Goal: Task Accomplishment & Management: Complete application form

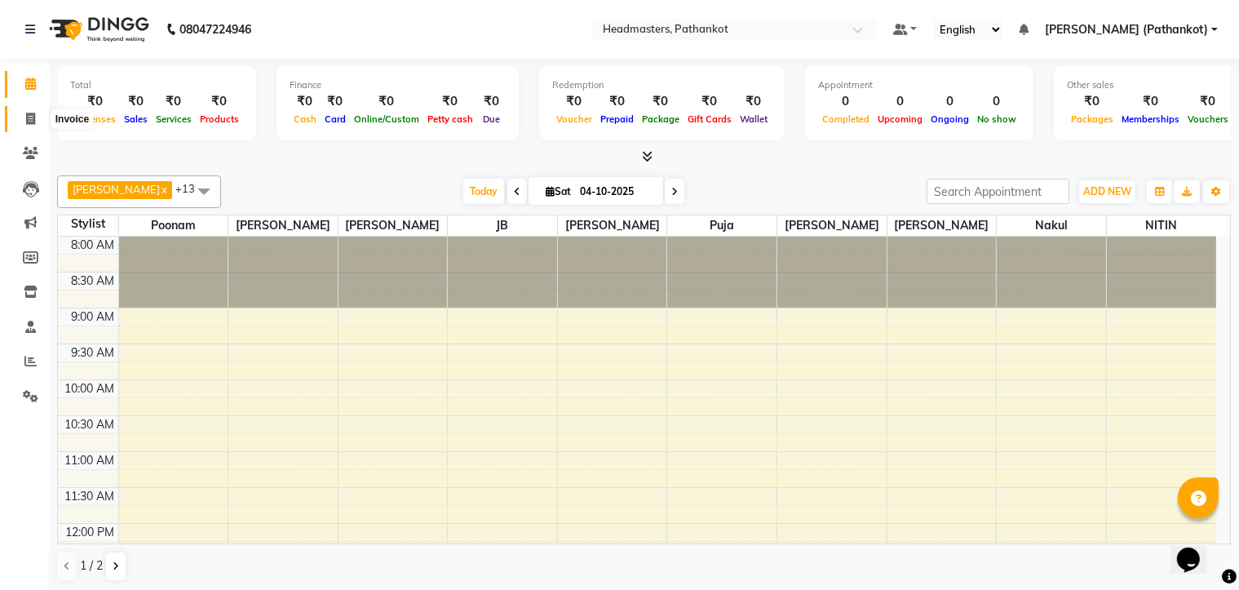
click at [23, 117] on span at bounding box center [30, 119] width 29 height 19
select select "service"
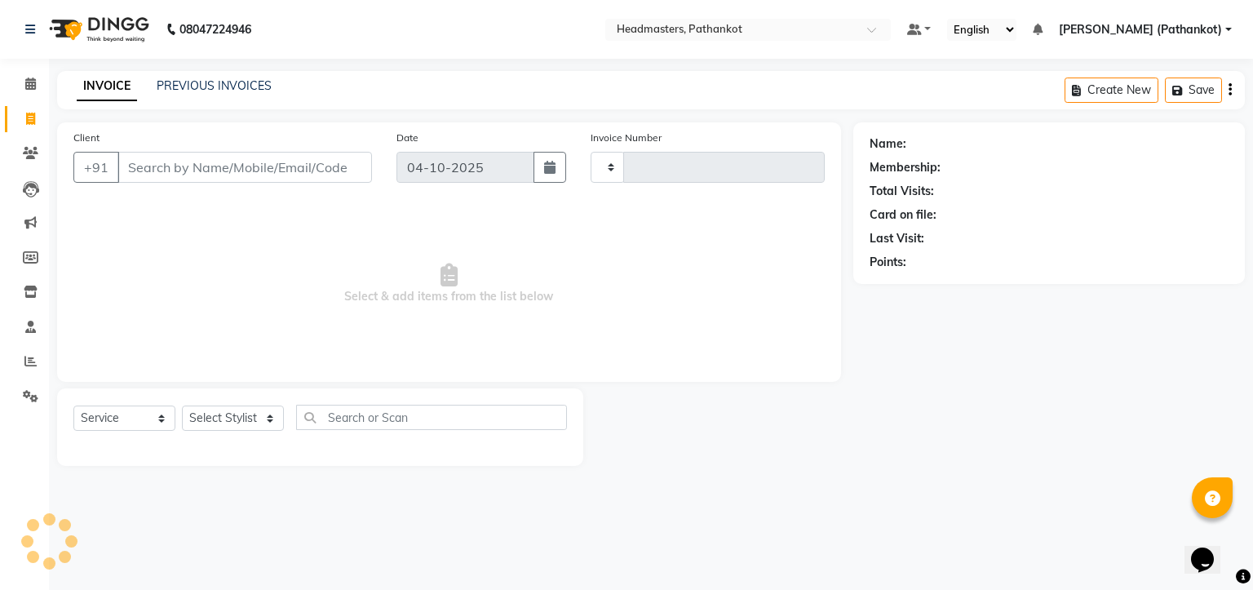
type input "1858"
select select "7530"
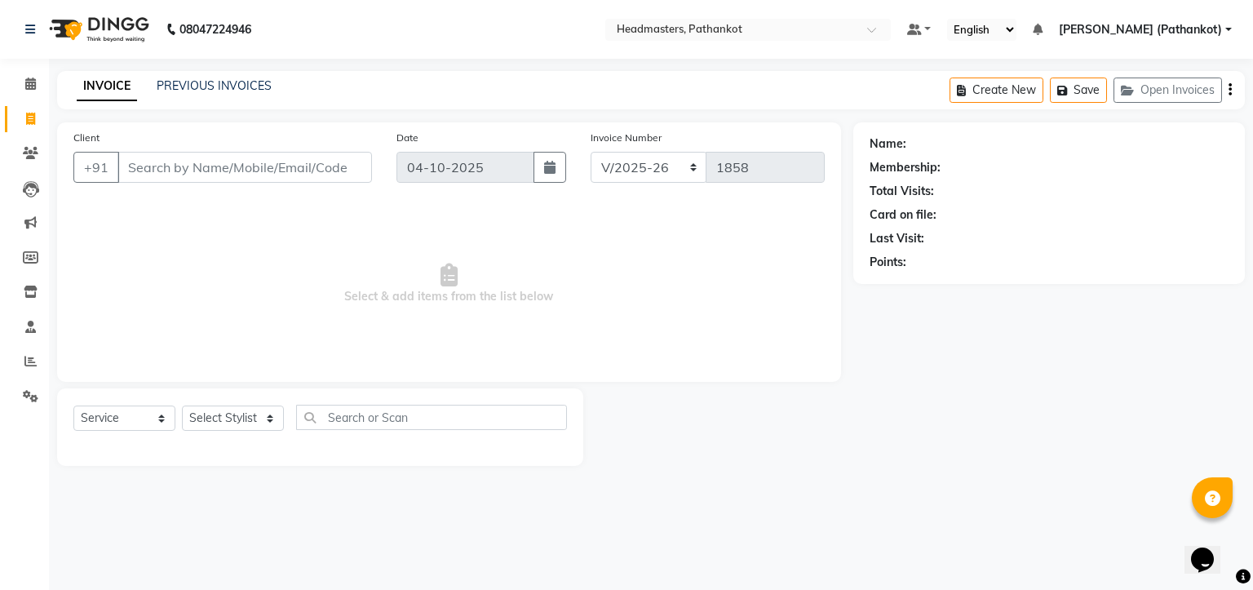
click at [180, 171] on input "Client" at bounding box center [244, 167] width 255 height 31
select select "66904"
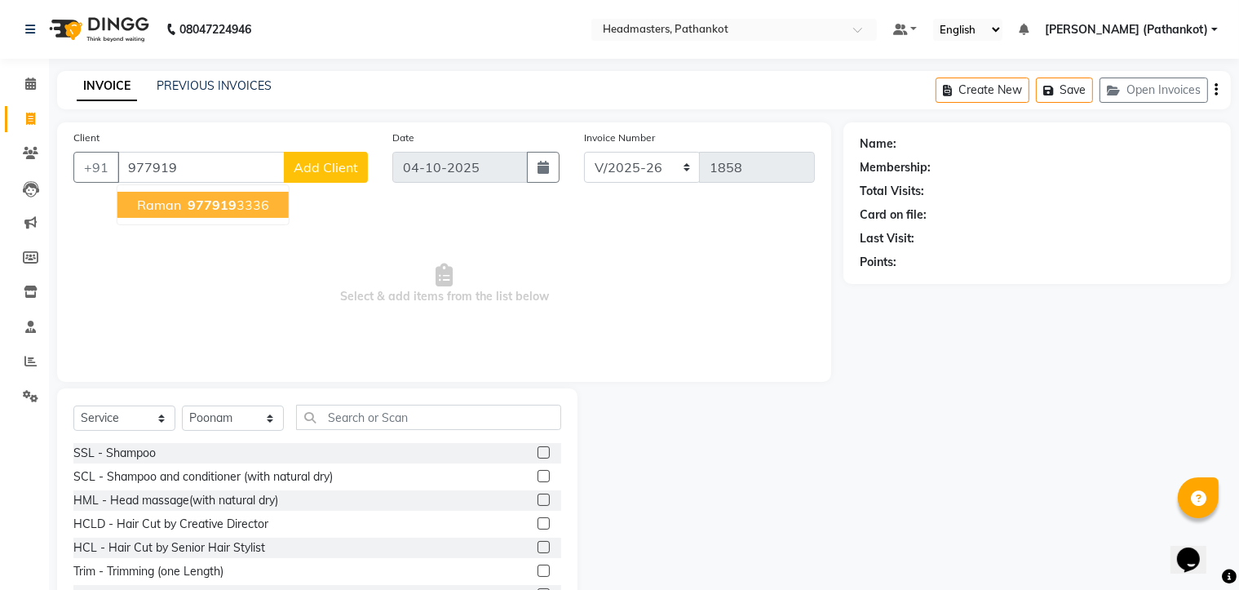
click at [229, 207] on span "977919" at bounding box center [212, 205] width 49 height 16
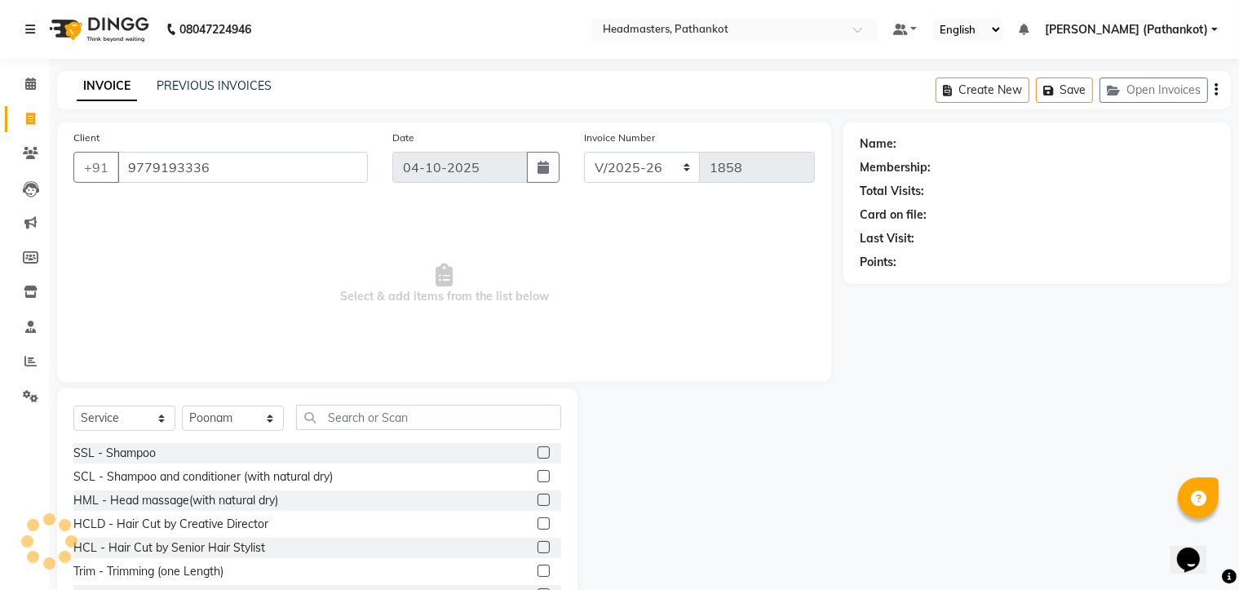
type input "9779193336"
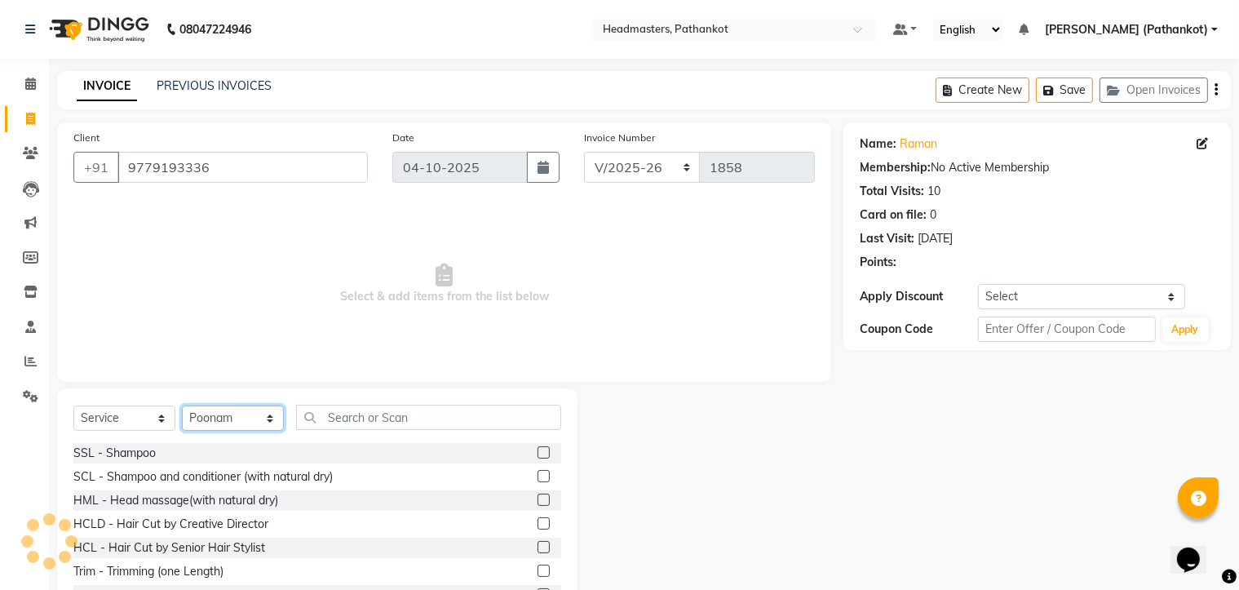
click at [264, 414] on select "Select Stylist [PERSON_NAME] HEAD [PERSON_NAME] [PERSON_NAME] [PERSON_NAME] [PE…" at bounding box center [233, 417] width 102 height 25
select select "66908"
click at [182, 406] on select "Select Stylist [PERSON_NAME] HEAD [PERSON_NAME] [PERSON_NAME] [PERSON_NAME] [PE…" at bounding box center [233, 417] width 102 height 25
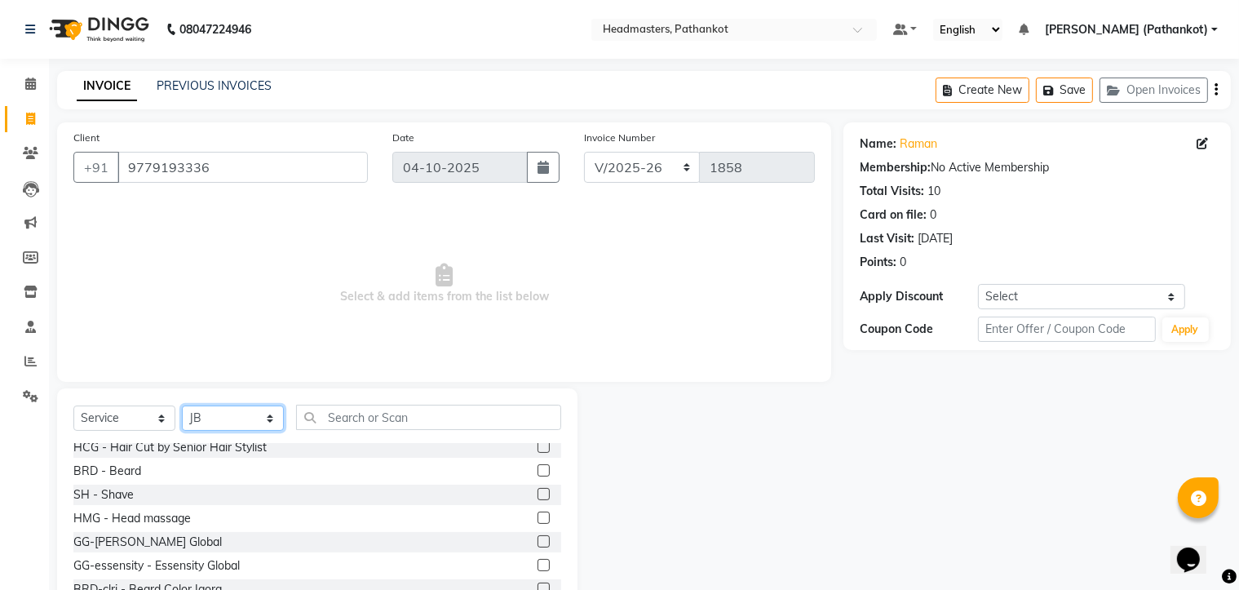
scroll to position [734, 0]
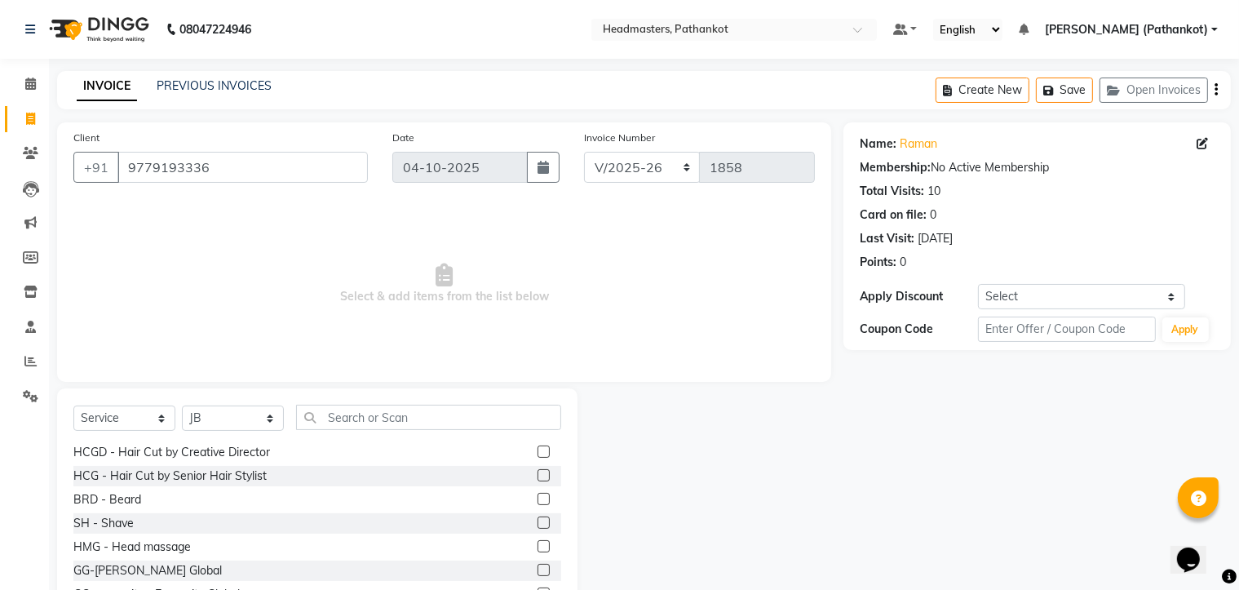
click at [538, 494] on label at bounding box center [544, 499] width 12 height 12
click at [538, 494] on input "checkbox" at bounding box center [543, 499] width 11 height 11
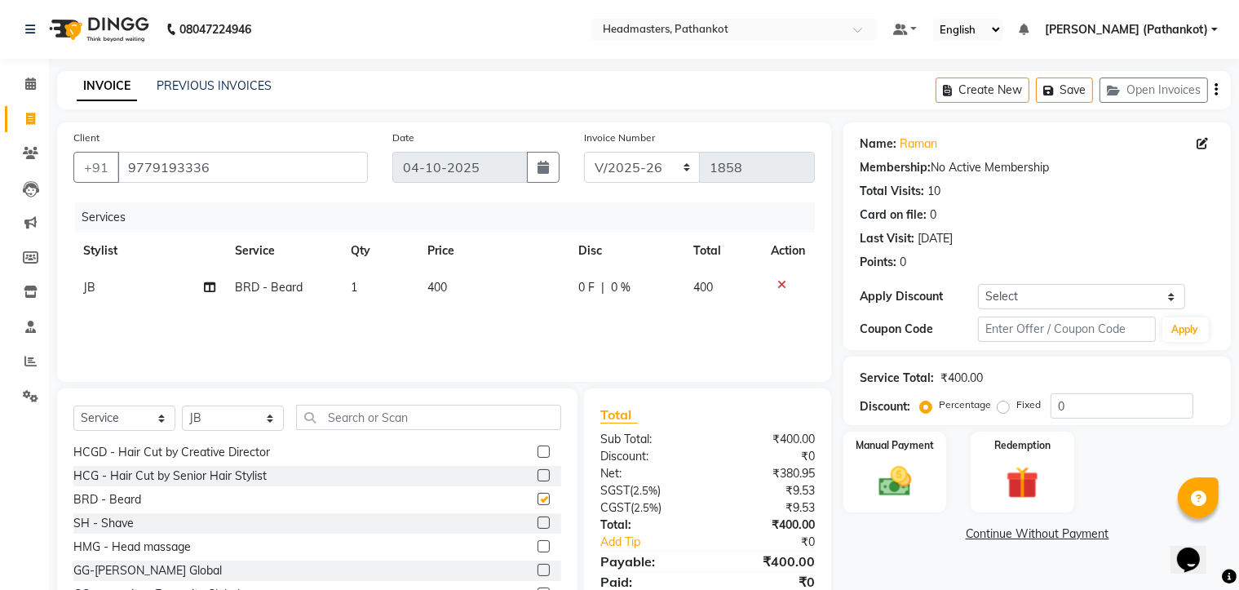
checkbox input "false"
click at [274, 422] on select "Select Stylist [PERSON_NAME] HEAD [PERSON_NAME] [PERSON_NAME] [PERSON_NAME] [PE…" at bounding box center [233, 417] width 102 height 25
select select "66904"
click at [182, 406] on select "Select Stylist [PERSON_NAME] HEAD [PERSON_NAME] [PERSON_NAME] [PERSON_NAME] [PE…" at bounding box center [233, 417] width 102 height 25
click at [352, 419] on input "text" at bounding box center [428, 417] width 265 height 25
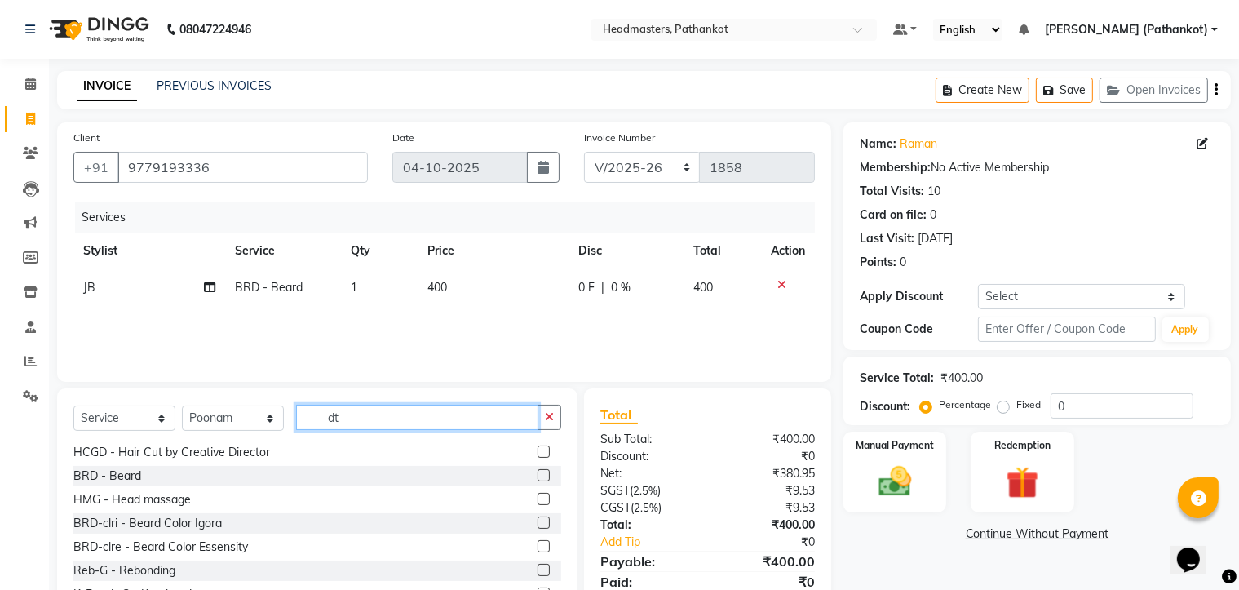
scroll to position [0, 0]
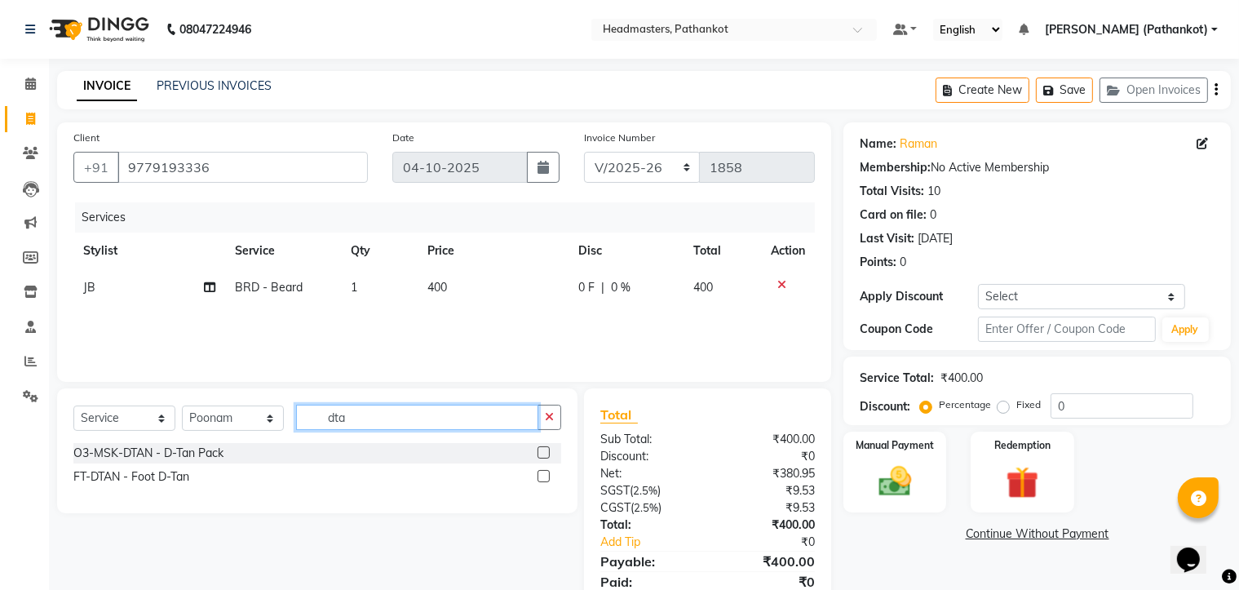
type input "dta"
click at [545, 451] on label at bounding box center [544, 452] width 12 height 12
click at [545, 451] on input "checkbox" at bounding box center [543, 453] width 11 height 11
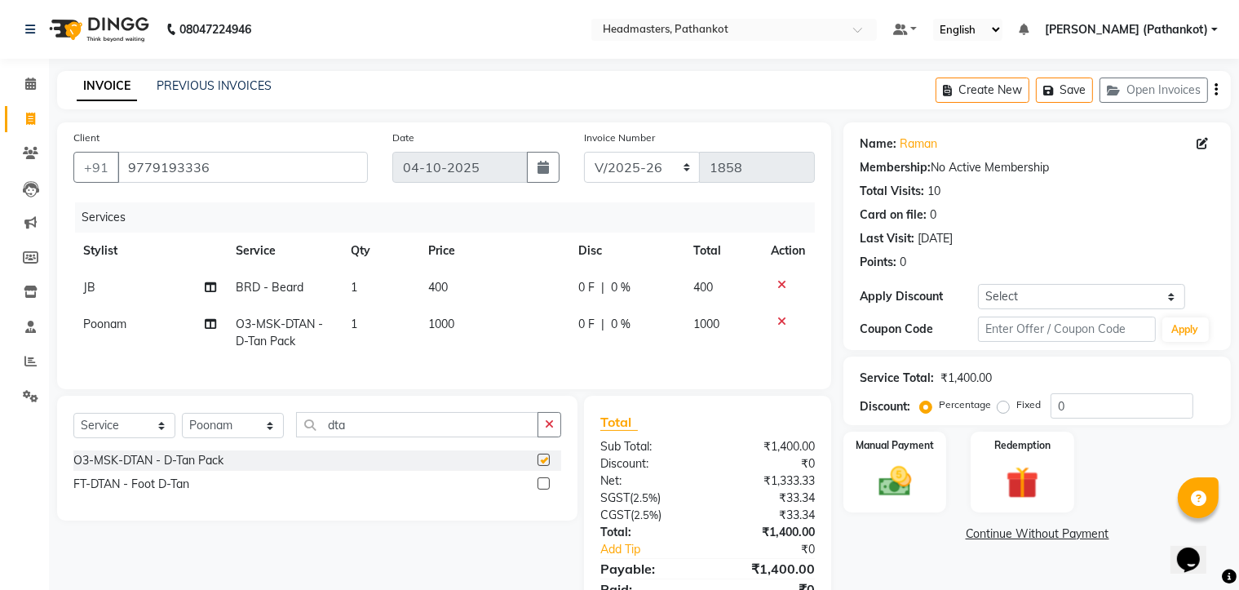
checkbox input "false"
click at [453, 321] on span "1000" at bounding box center [441, 324] width 26 height 15
select select "66904"
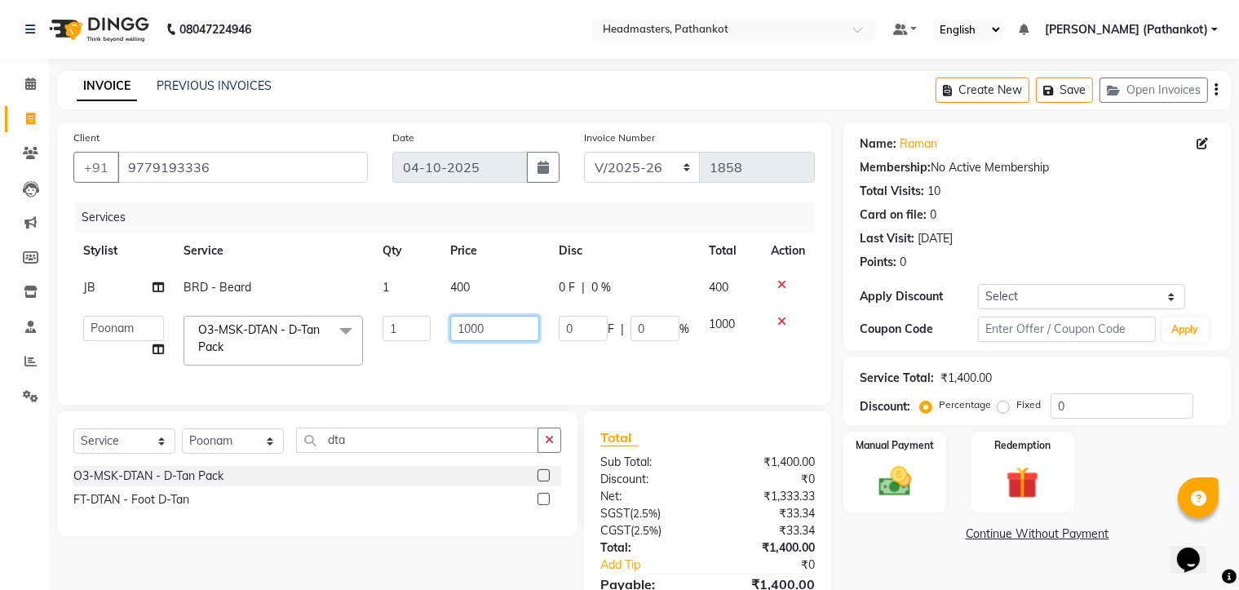
click at [492, 327] on input "1000" at bounding box center [495, 328] width 90 height 25
type input "1"
type input "800"
click at [485, 287] on td "400" at bounding box center [495, 287] width 109 height 37
select select "66908"
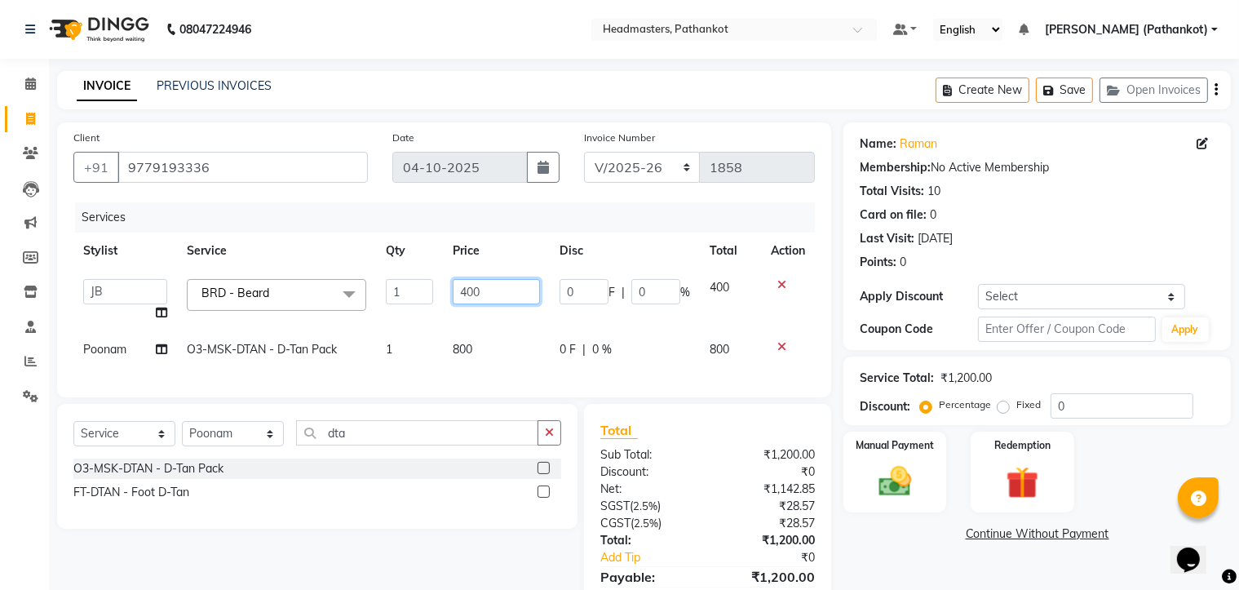
click at [494, 288] on input "400" at bounding box center [496, 291] width 87 height 25
type input "4"
type input "150"
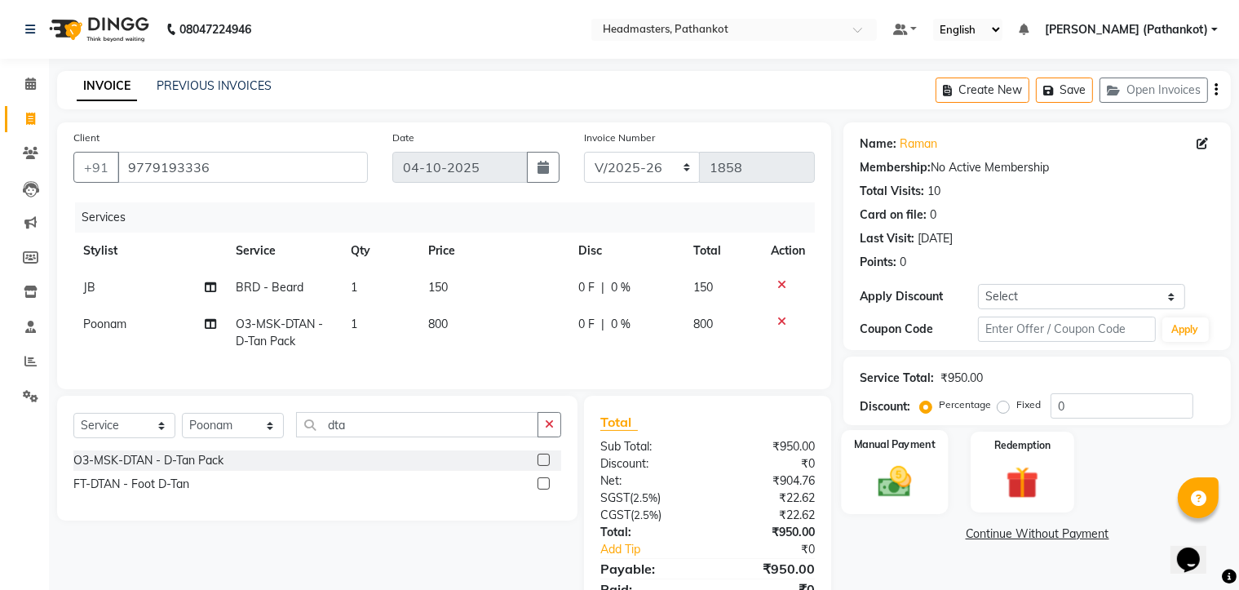
click at [859, 458] on div "Manual Payment" at bounding box center [895, 472] width 107 height 84
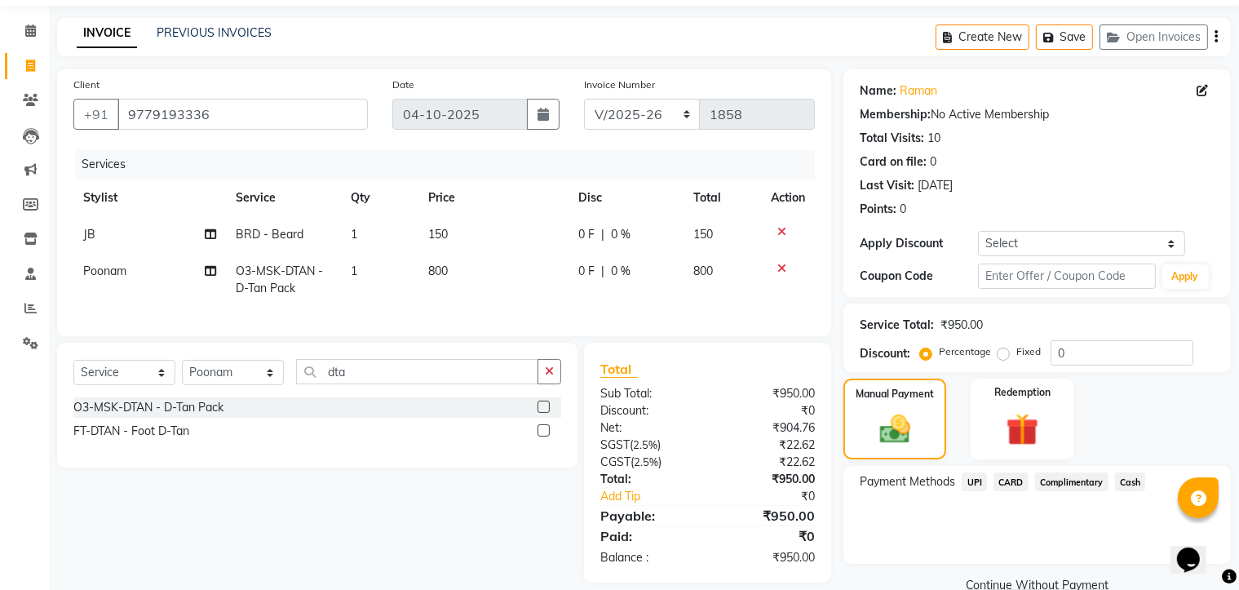
scroll to position [82, 0]
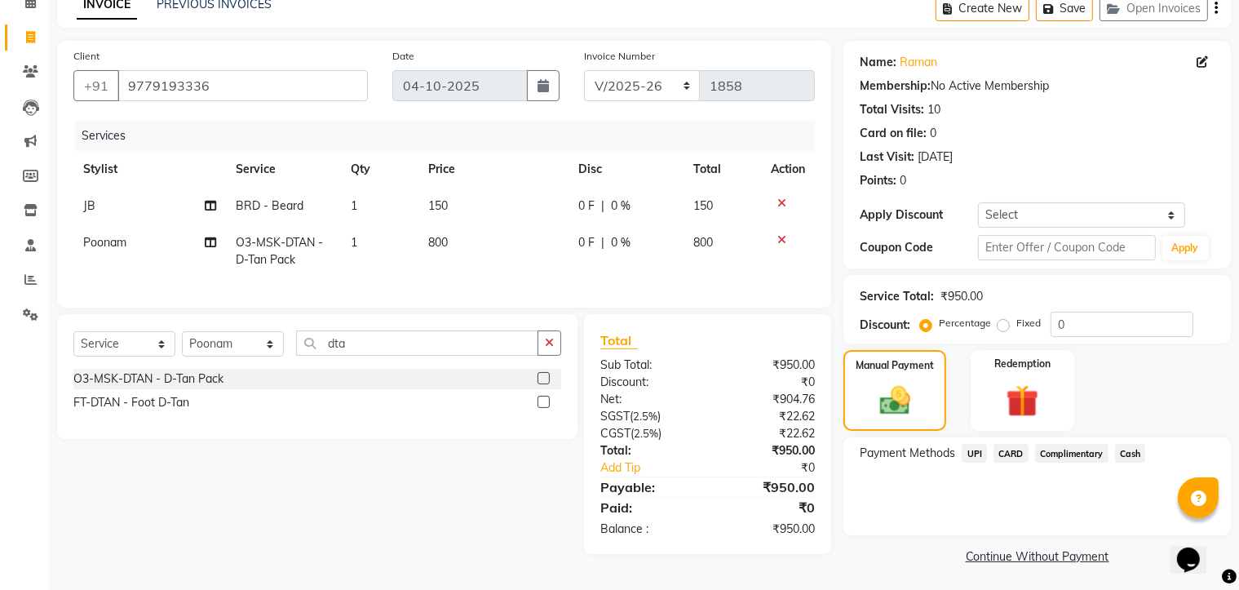
click at [977, 458] on span "UPI" at bounding box center [974, 453] width 25 height 19
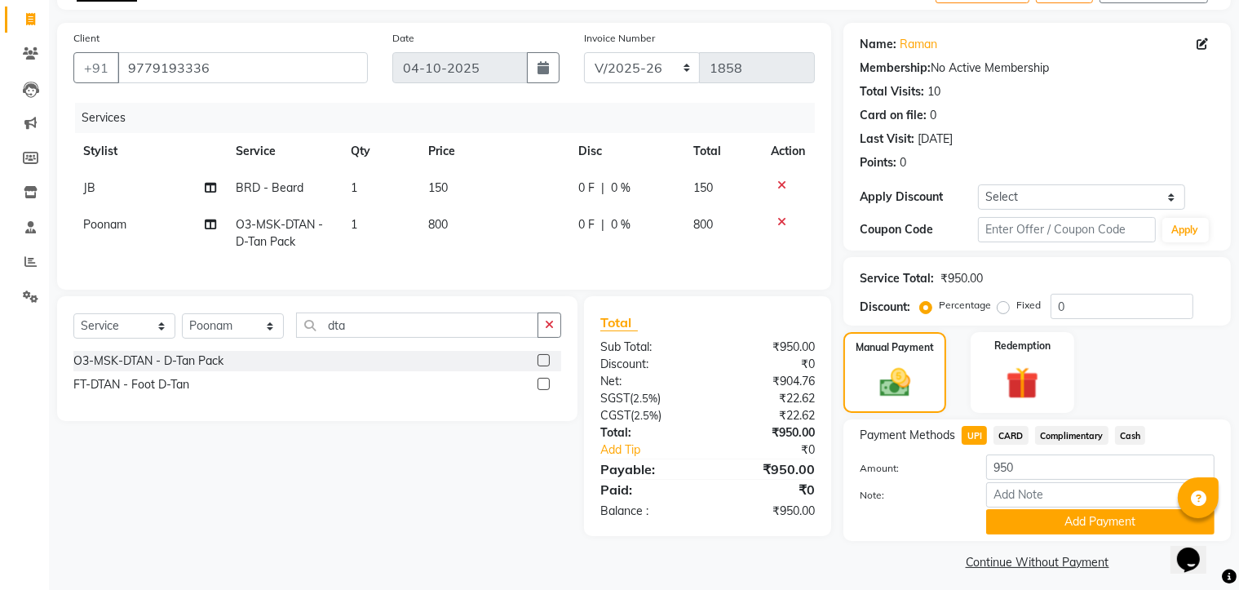
scroll to position [110, 0]
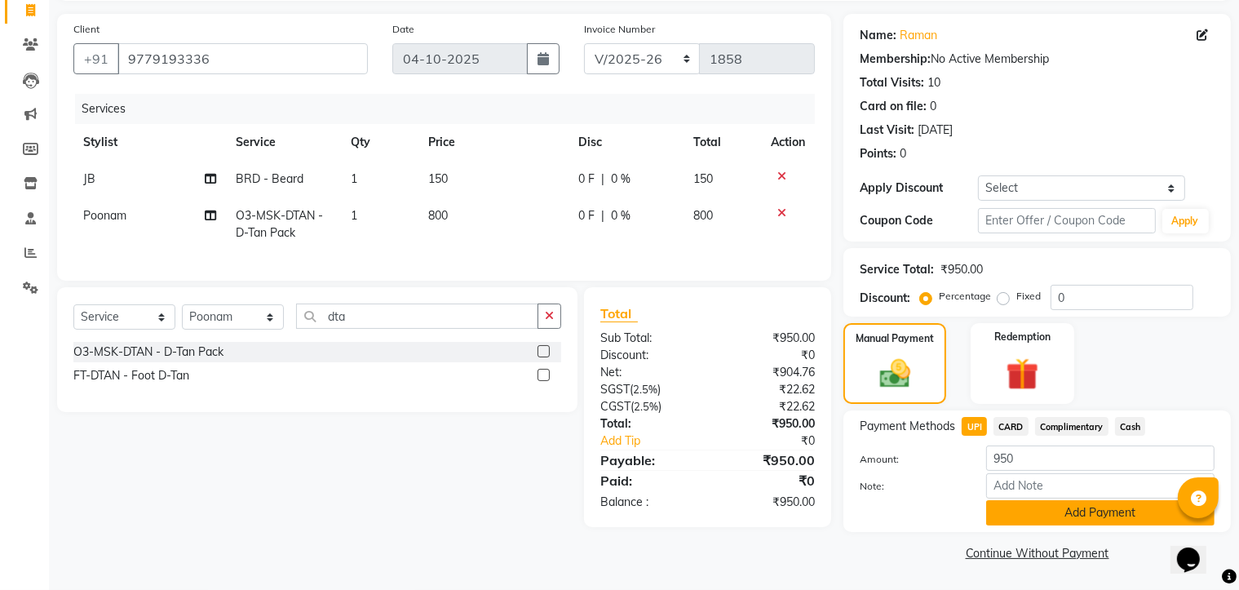
click at [1048, 507] on button "Add Payment" at bounding box center [1100, 512] width 228 height 25
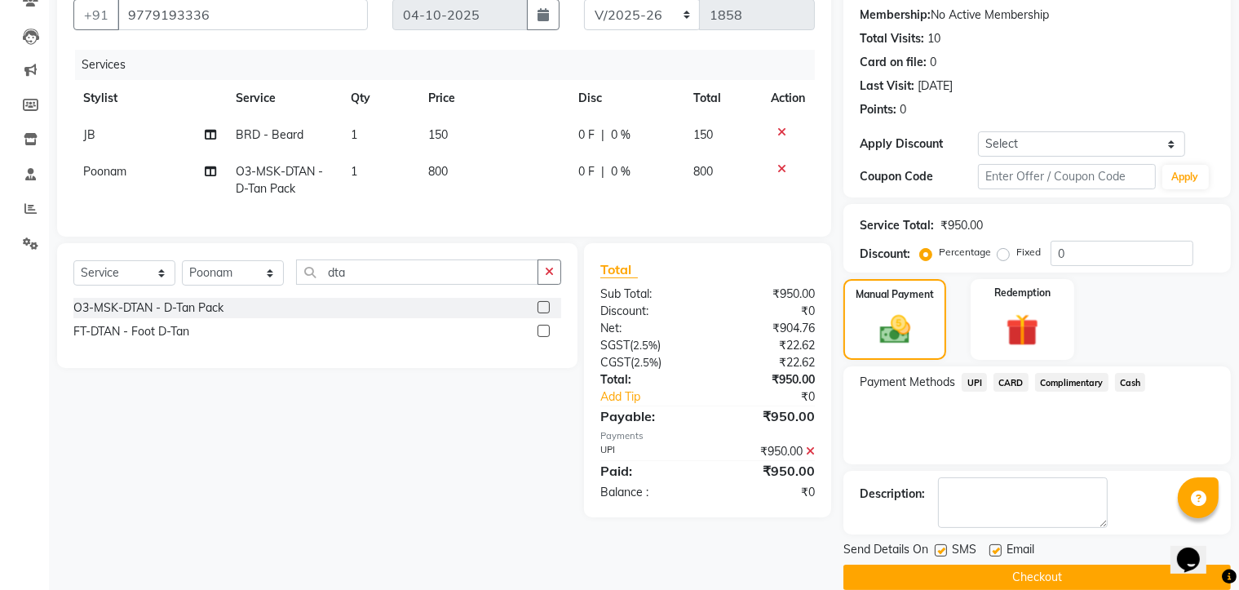
scroll to position [176, 0]
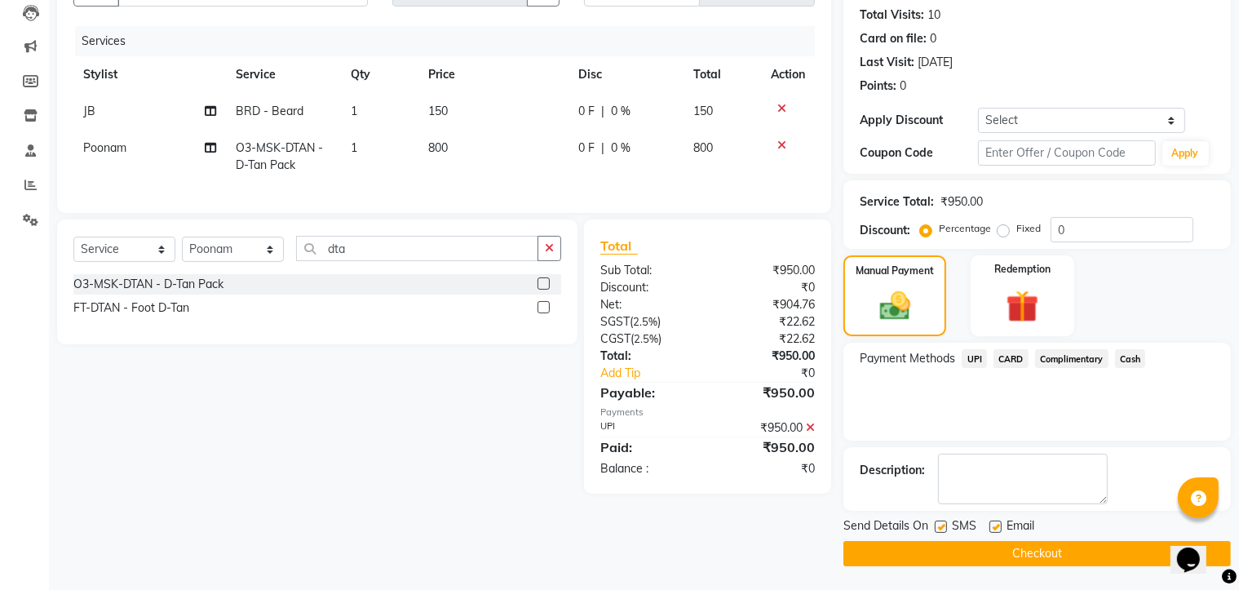
click at [1018, 556] on button "Checkout" at bounding box center [1038, 553] width 388 height 25
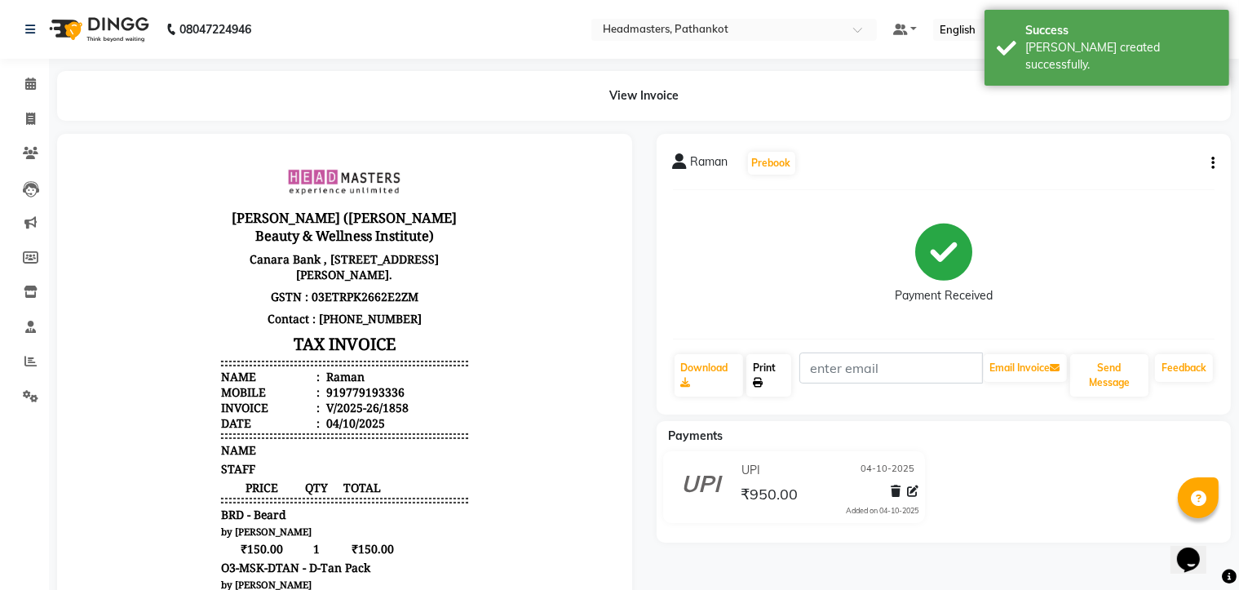
click at [788, 384] on link "Print" at bounding box center [768, 375] width 45 height 42
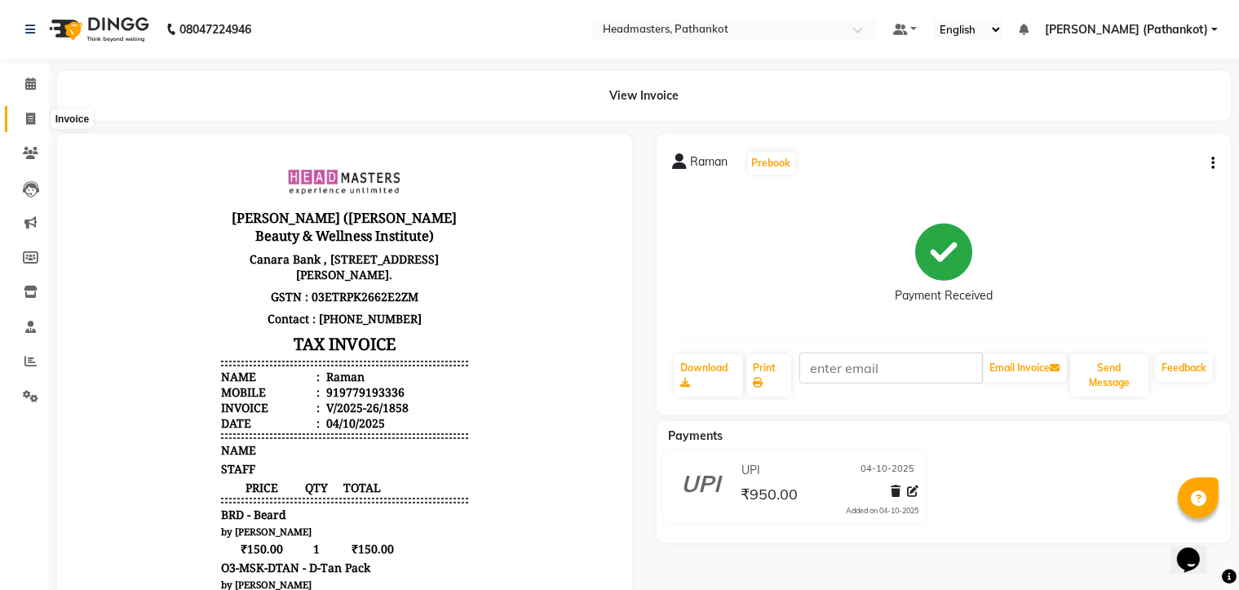
click at [28, 121] on icon at bounding box center [30, 119] width 9 height 12
select select "service"
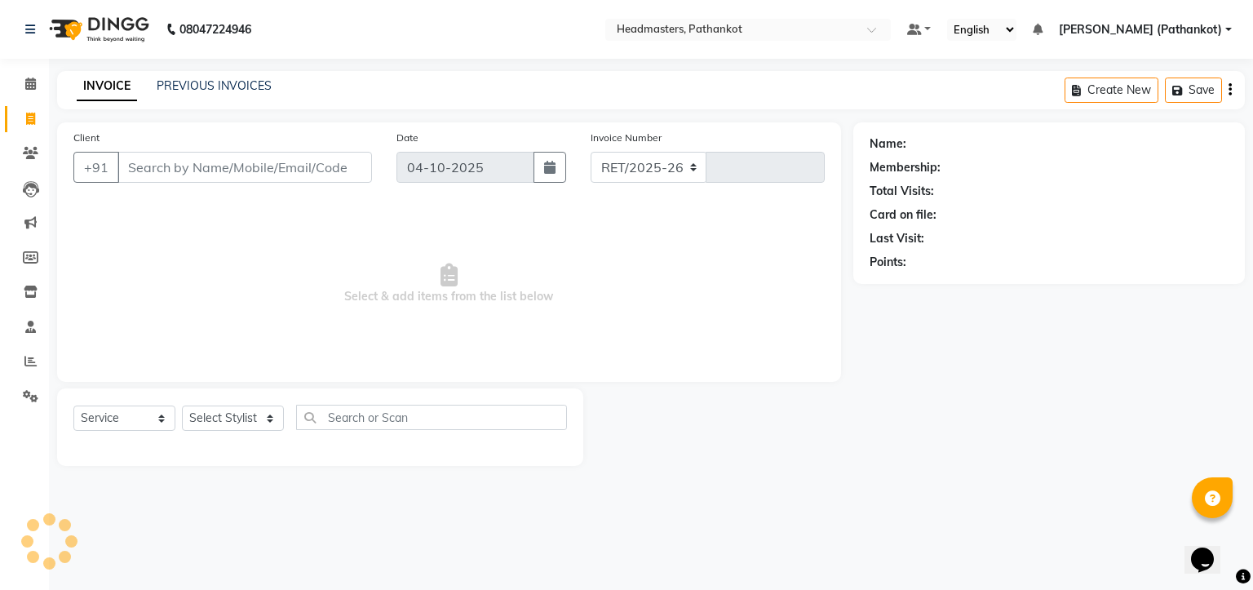
select select "7530"
type input "1859"
select select "66904"
